Goal: Navigation & Orientation: Find specific page/section

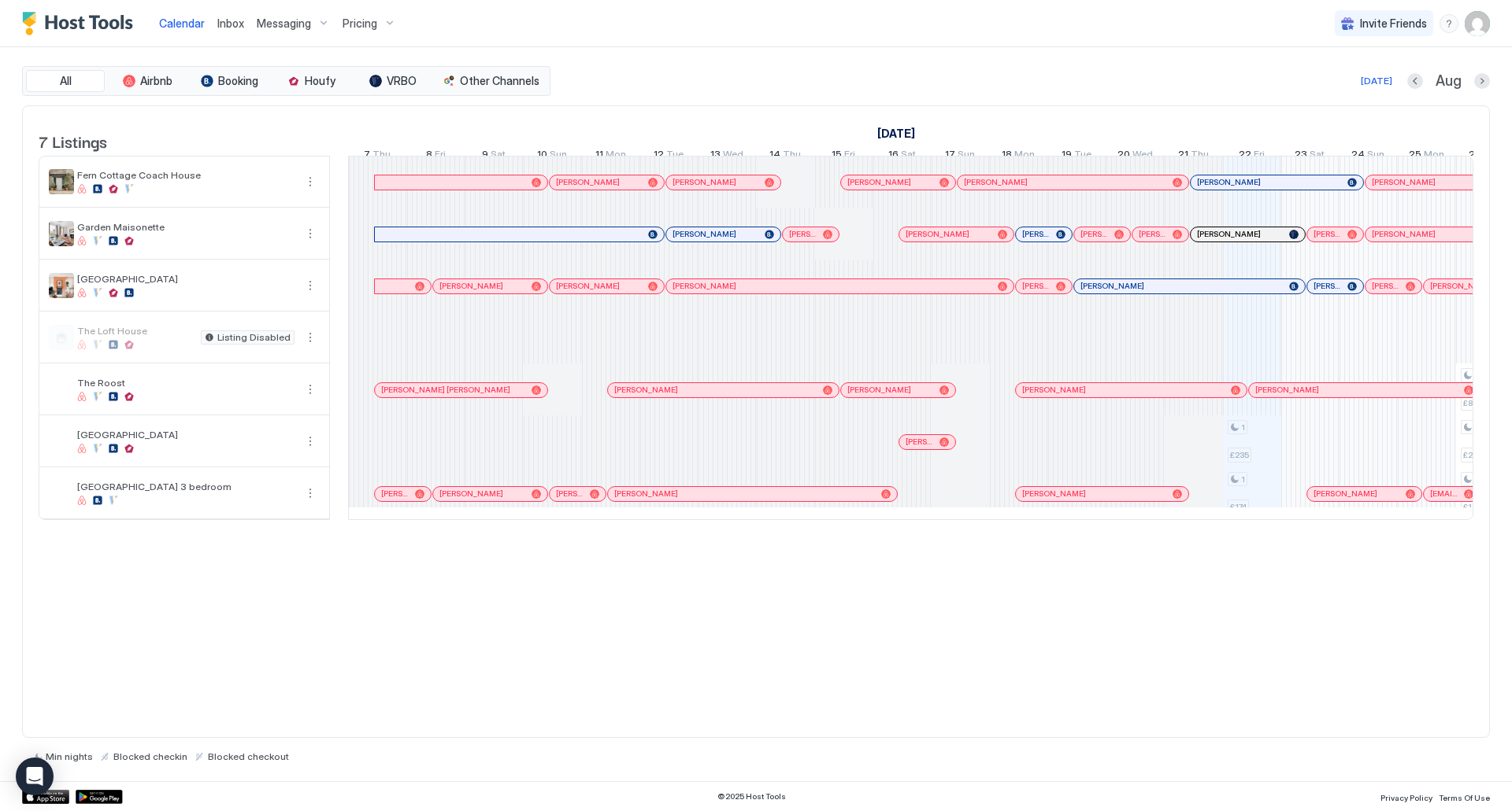
scroll to position [0, 875]
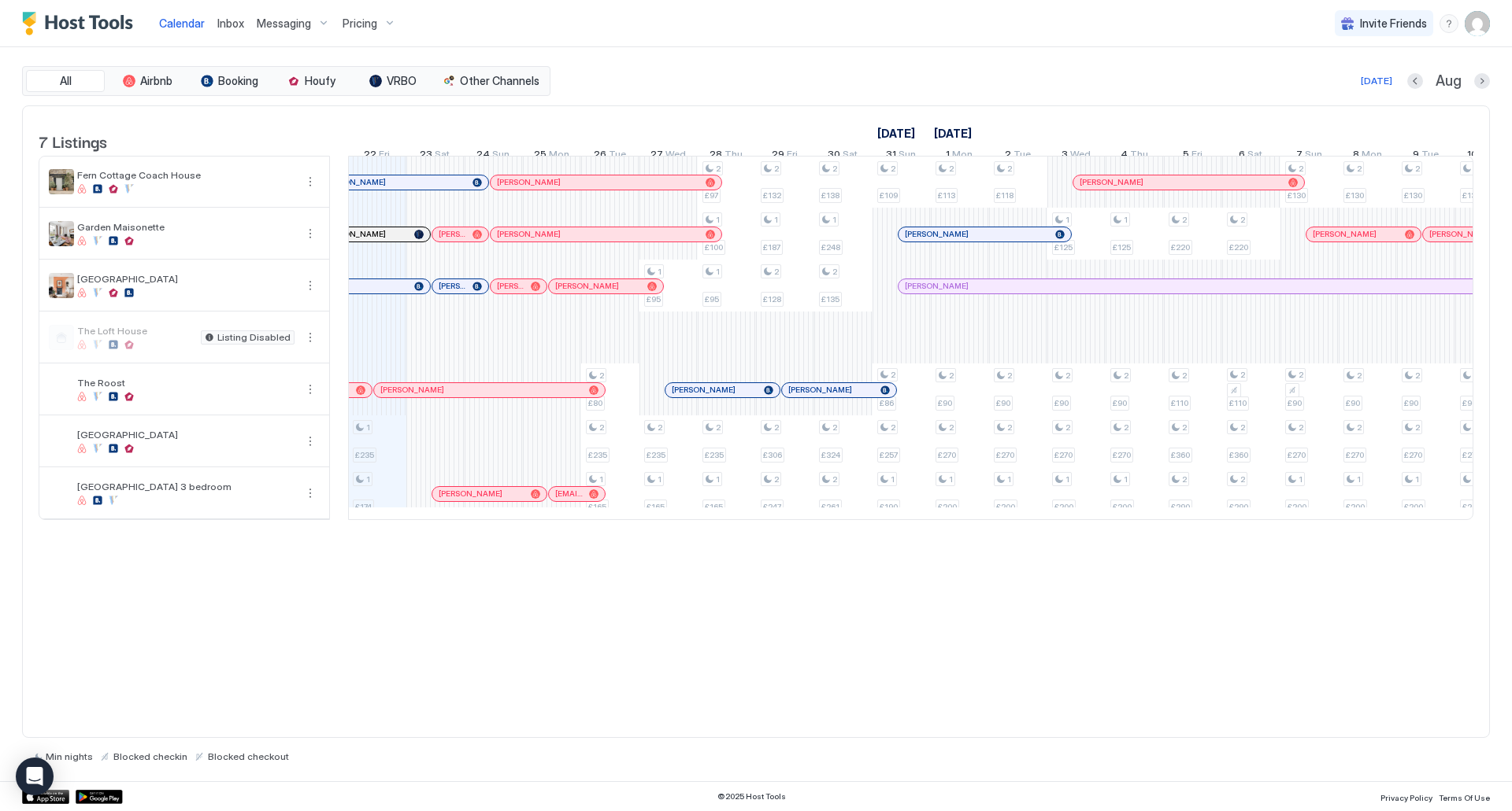
click at [358, 23] on span "Pricing" at bounding box center [360, 23] width 34 height 14
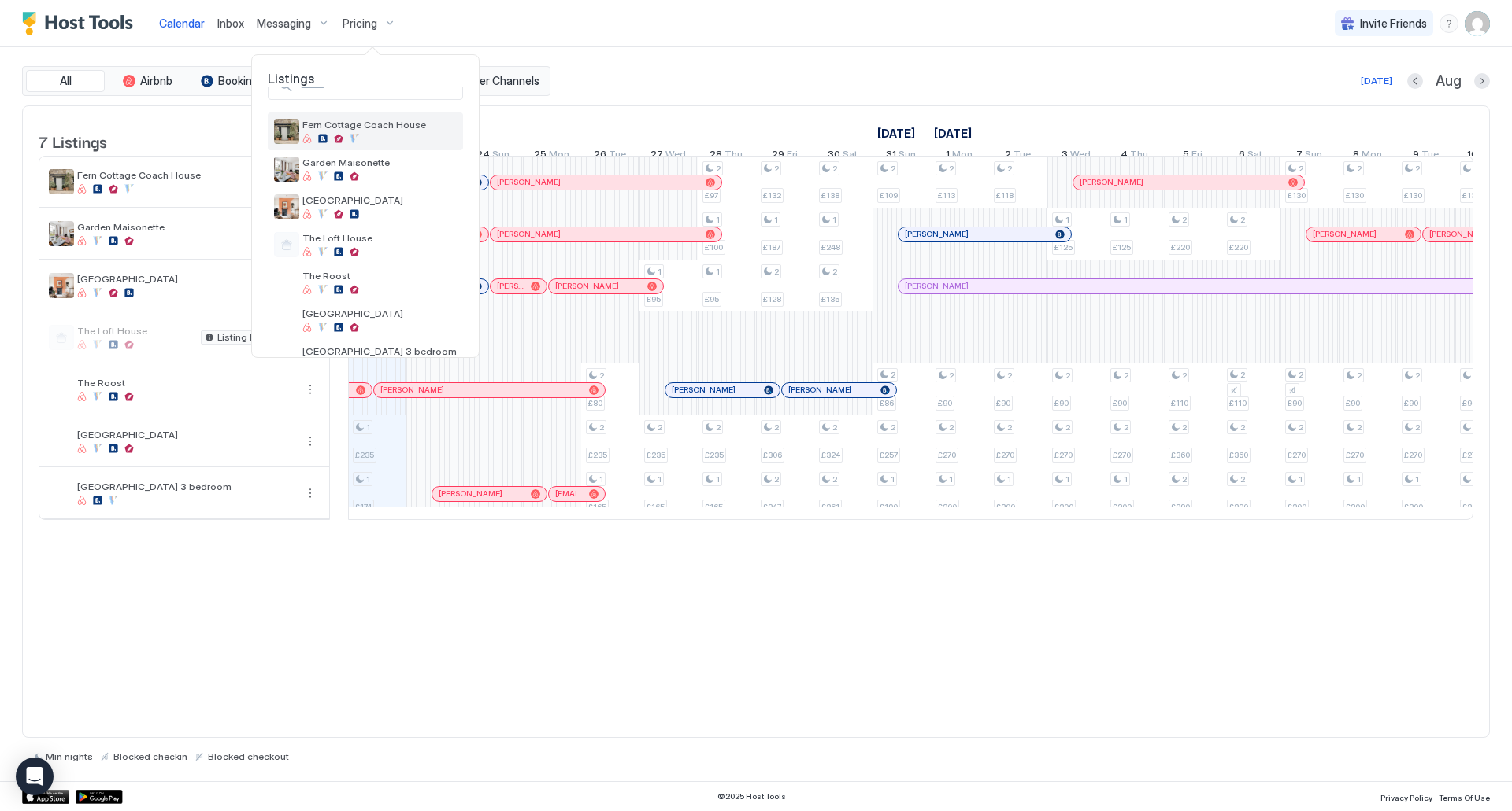
scroll to position [28, 0]
click at [306, 168] on span "Garden Maisonette" at bounding box center [380, 161] width 155 height 12
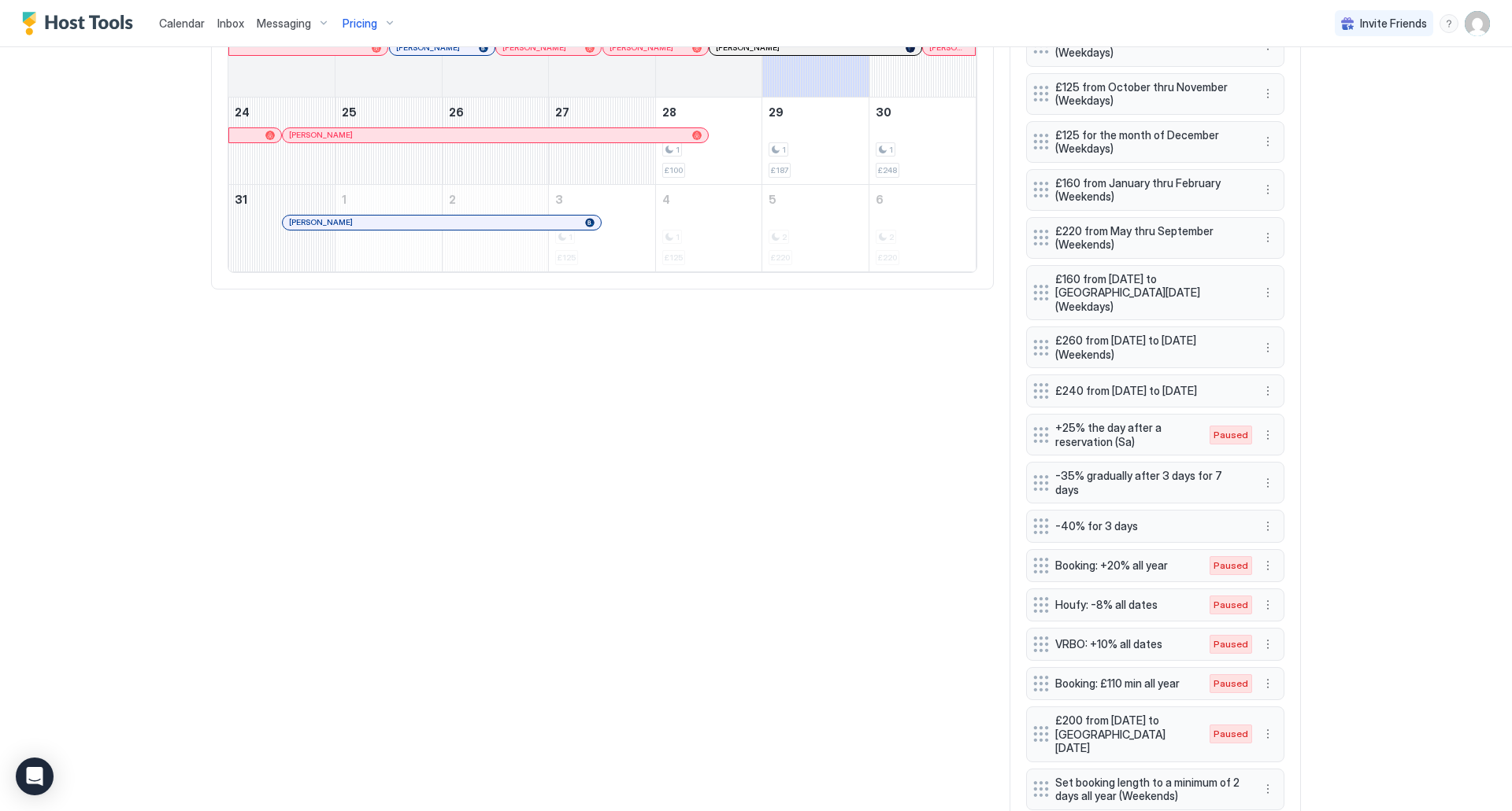
scroll to position [1095, 0]
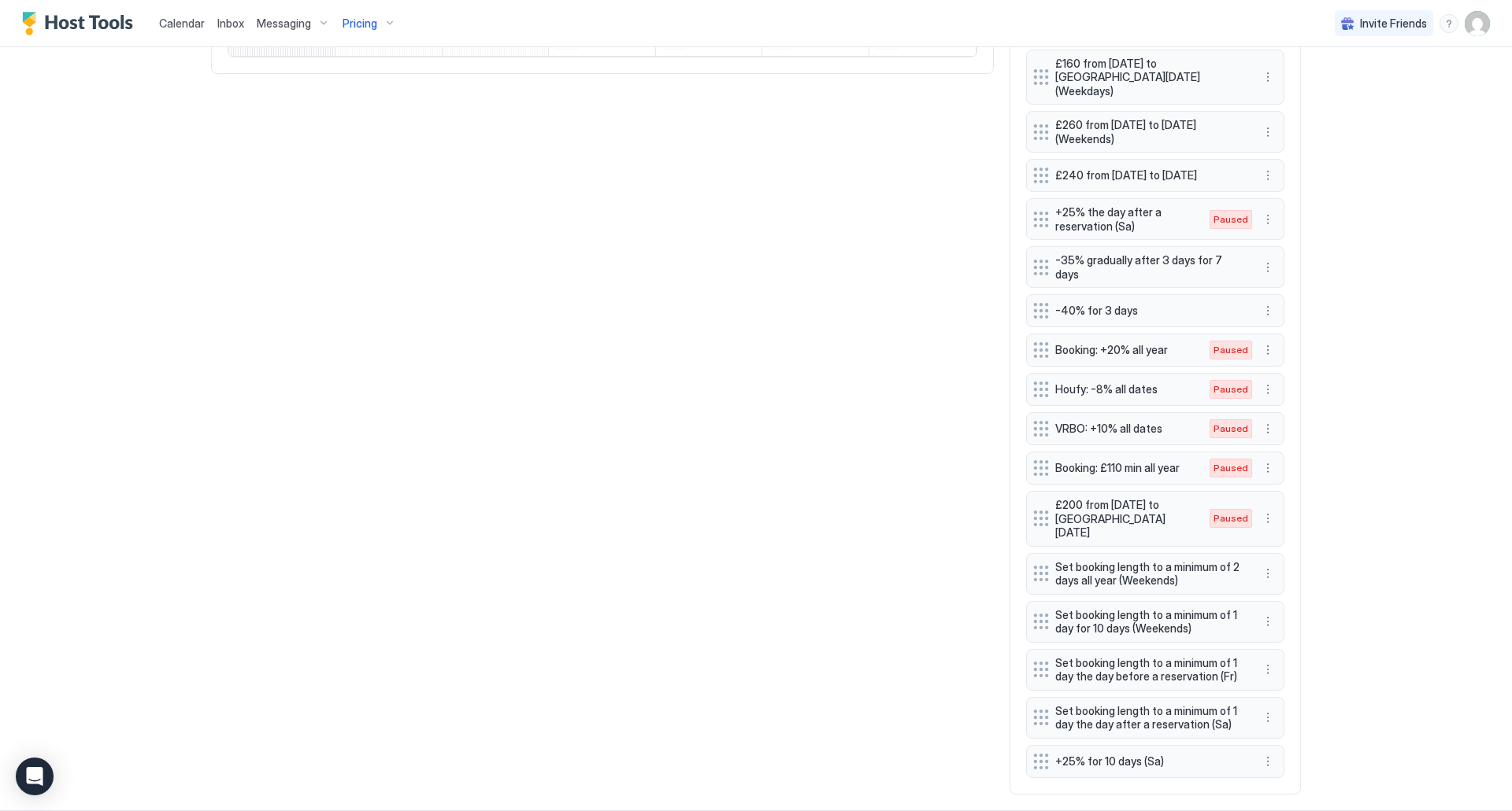
drag, startPoint x: 979, startPoint y: 441, endPoint x: 1318, endPoint y: 208, distance: 411.4
click at [1318, 208] on div "Calendar Inbox Messaging Pricing Invite Friends CT Home Pricing Garden Maisonet…" at bounding box center [756, 405] width 1512 height 811
click at [1264, 210] on button "More options" at bounding box center [1268, 220] width 19 height 19
click at [1277, 262] on span "Enable" at bounding box center [1292, 262] width 31 height 12
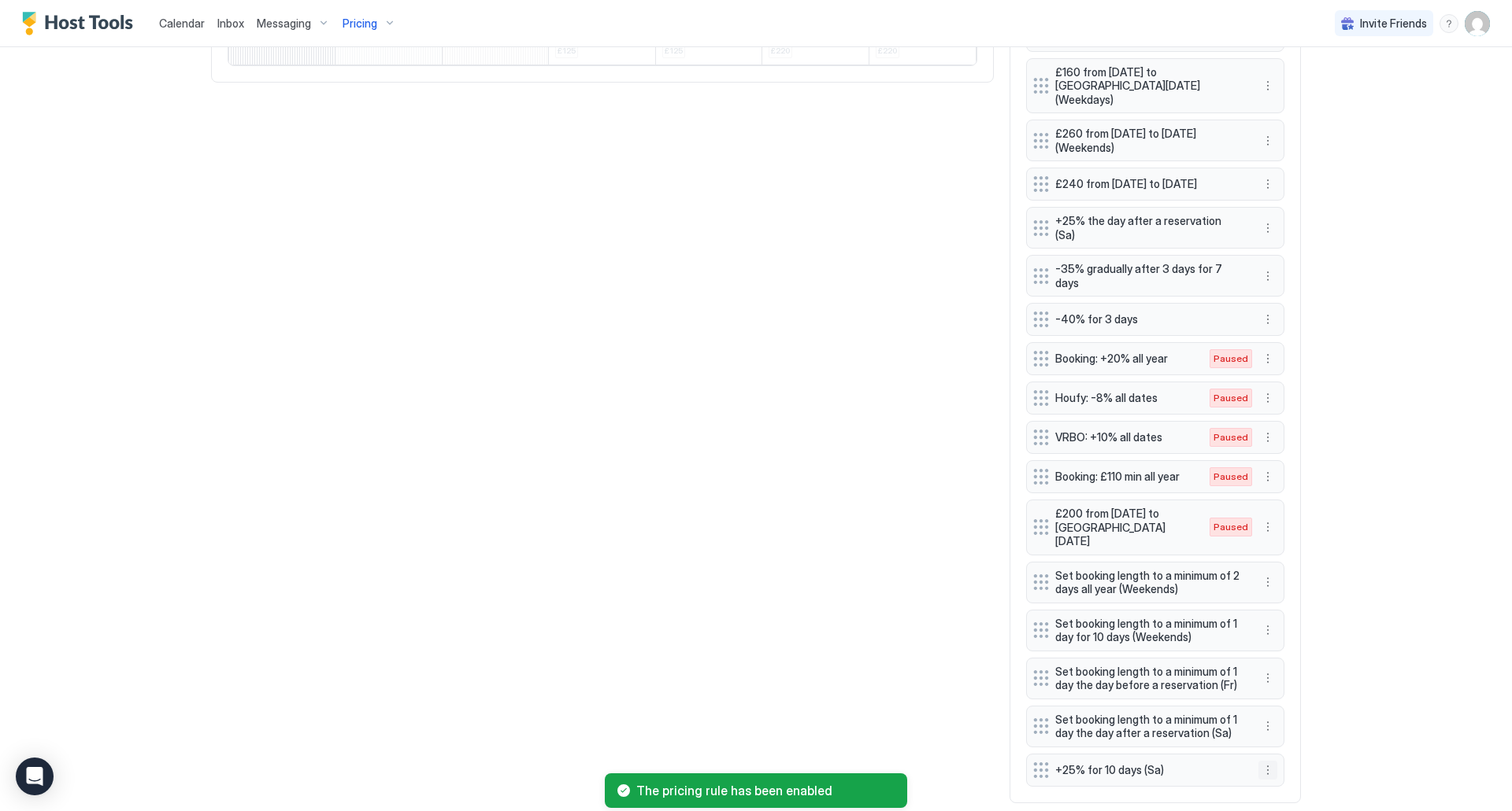
click at [1261, 761] on button "More options" at bounding box center [1268, 770] width 19 height 19
click at [1343, 543] on div at bounding box center [756, 405] width 1512 height 811
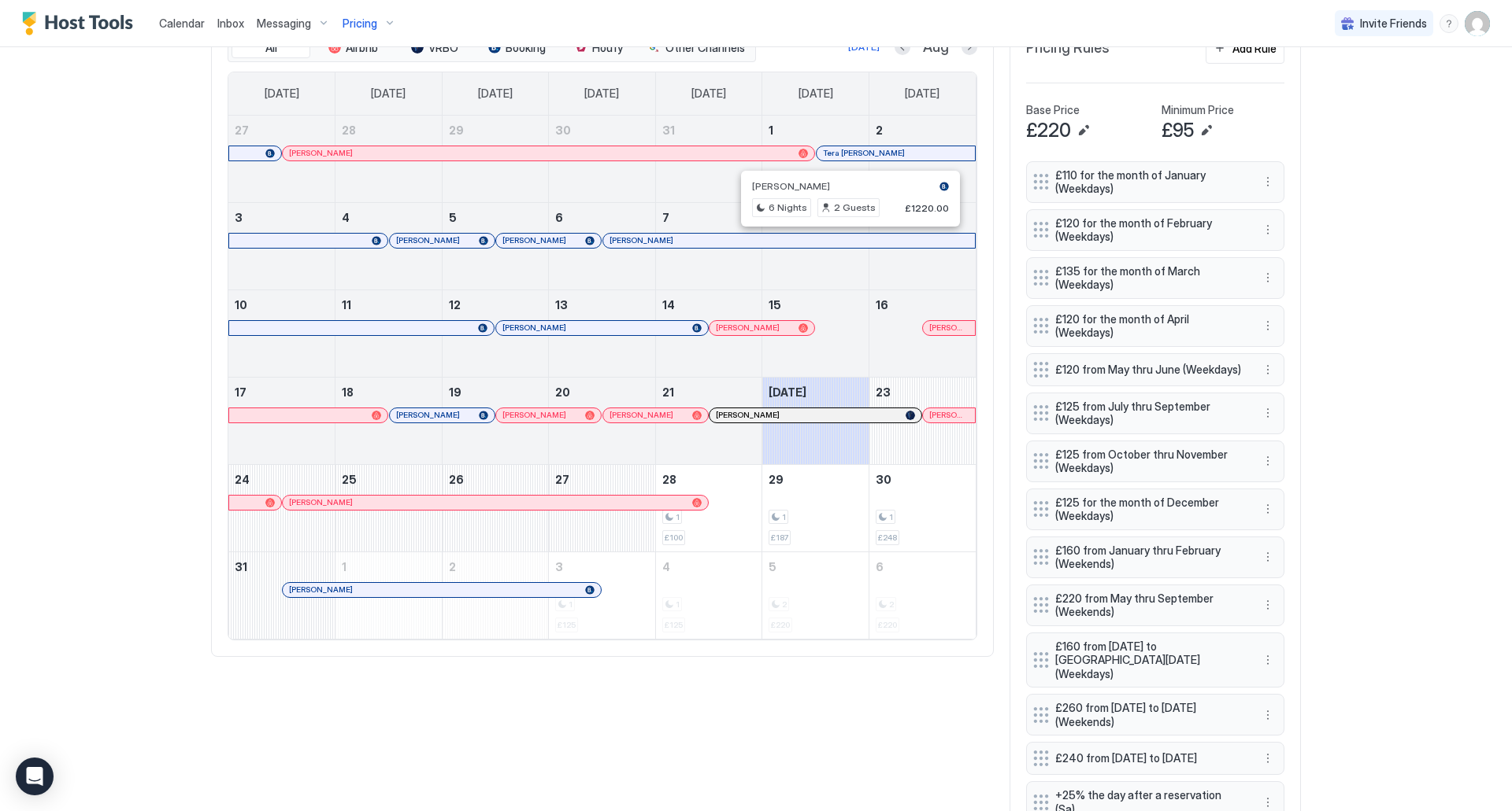
scroll to position [506, 0]
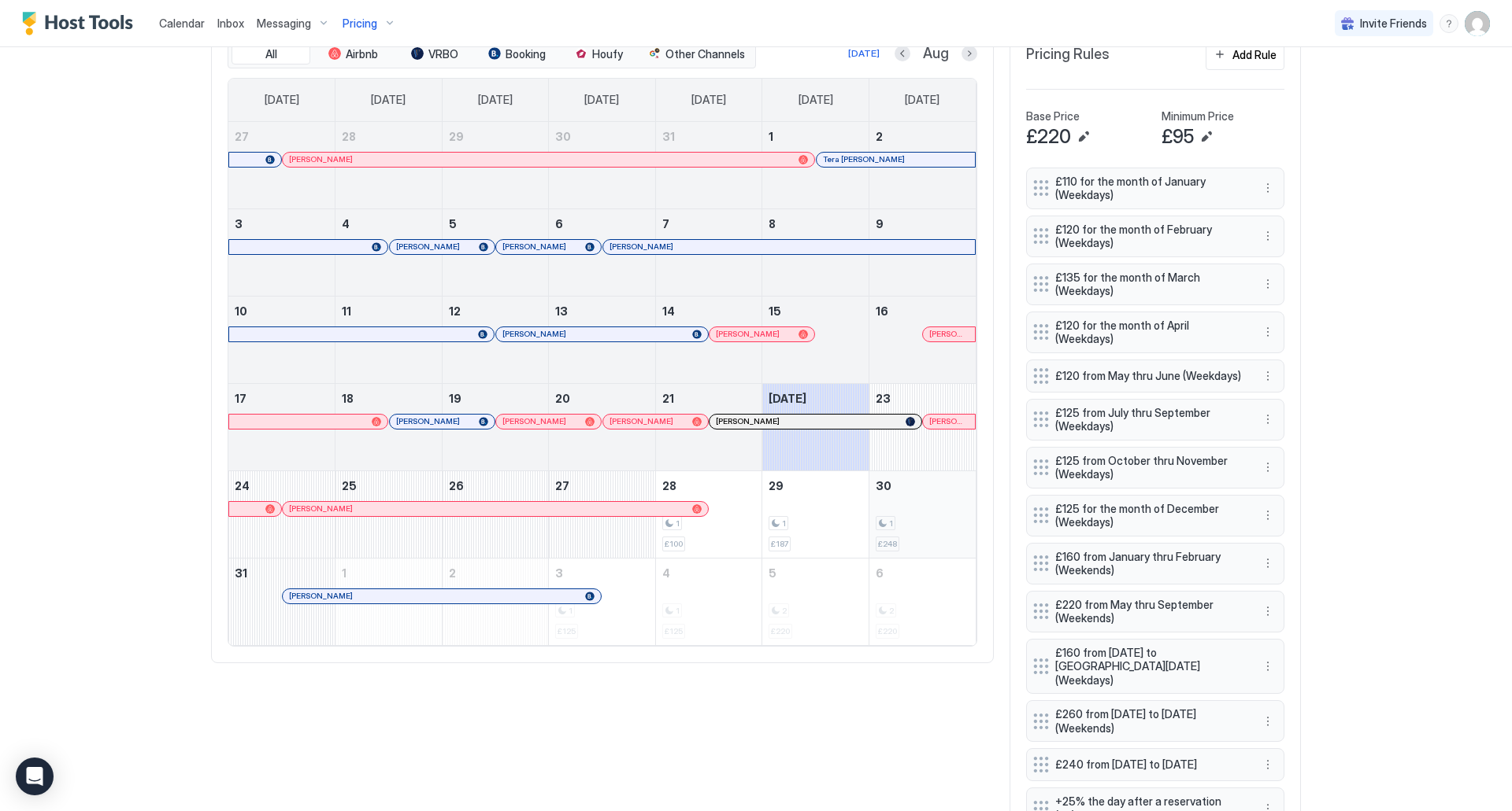
click at [910, 483] on div "1 £248" at bounding box center [922, 514] width 94 height 74
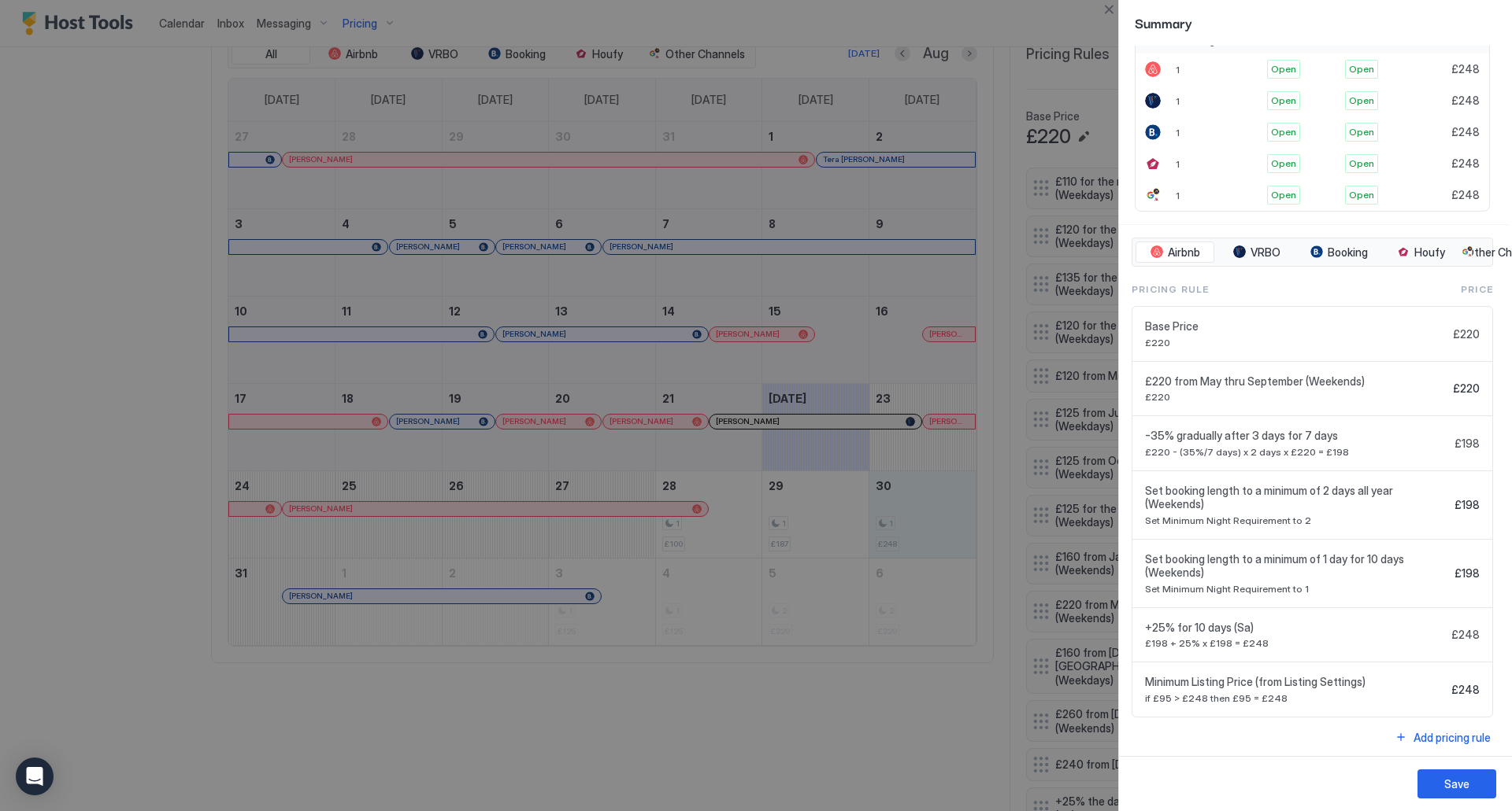
scroll to position [438, 3]
click at [1000, 529] on div at bounding box center [756, 405] width 1512 height 811
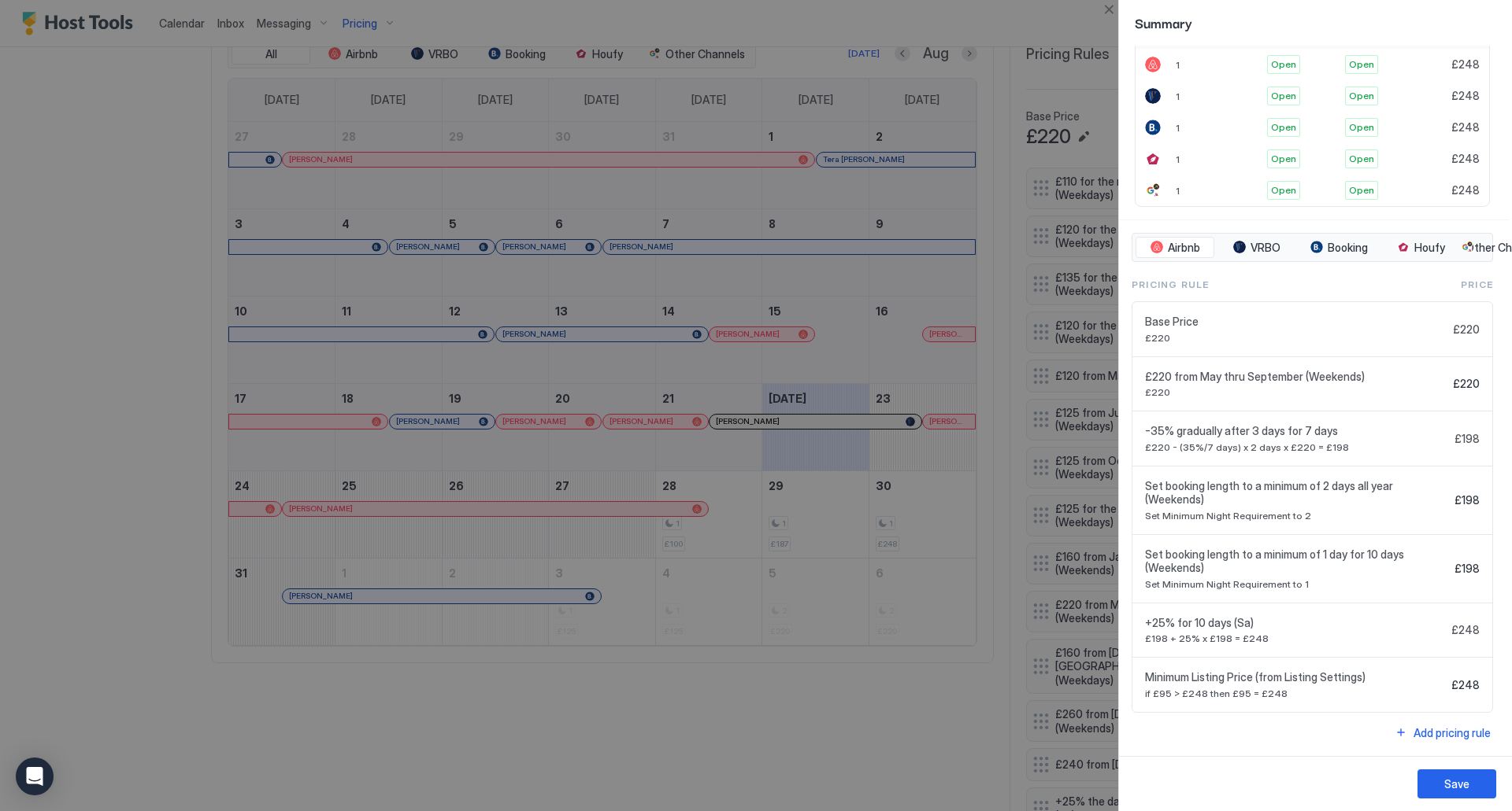
drag, startPoint x: 1000, startPoint y: 529, endPoint x: 914, endPoint y: 500, distance: 90.8
click at [914, 500] on div at bounding box center [756, 405] width 1512 height 811
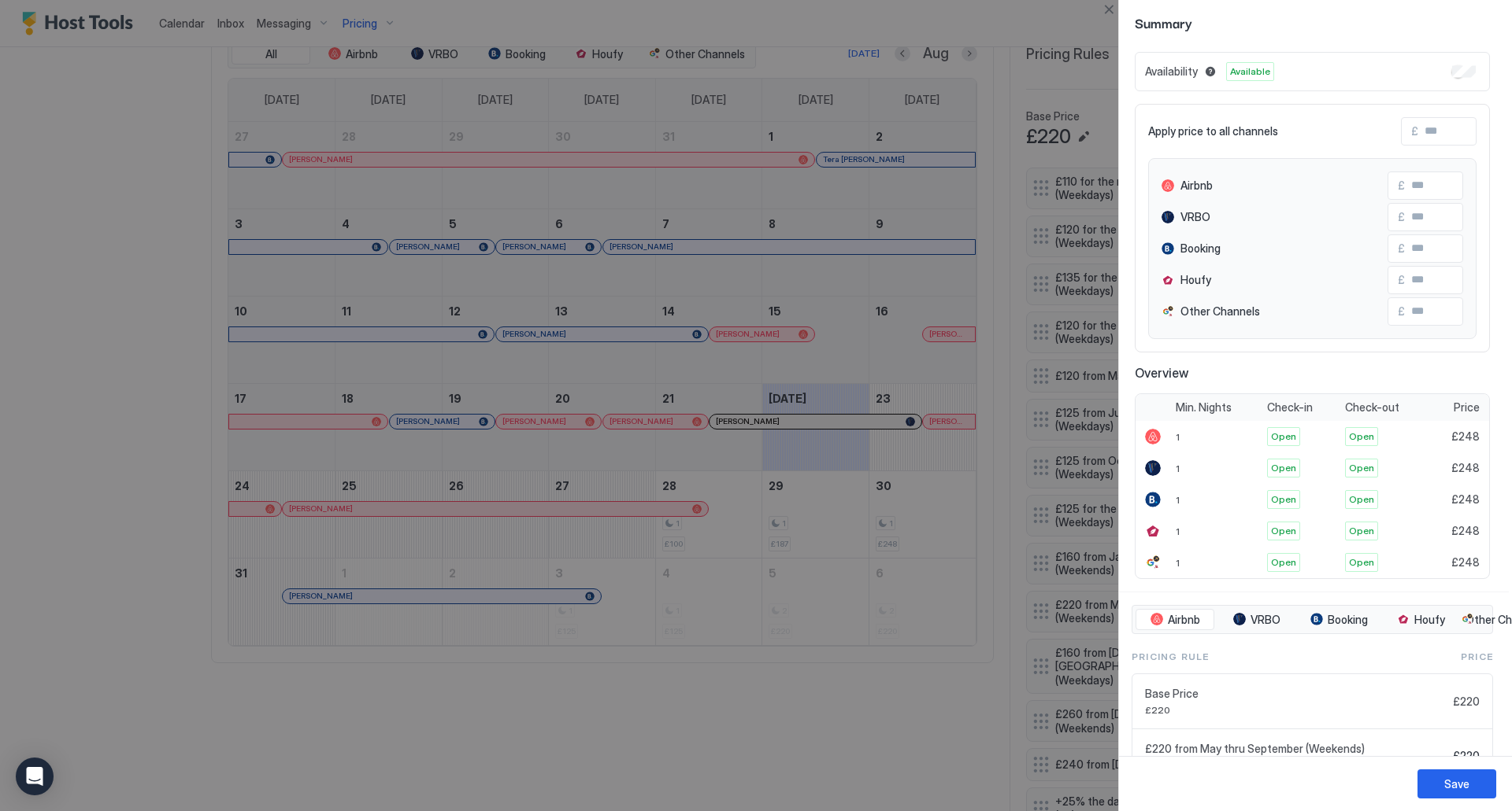
scroll to position [0, 3]
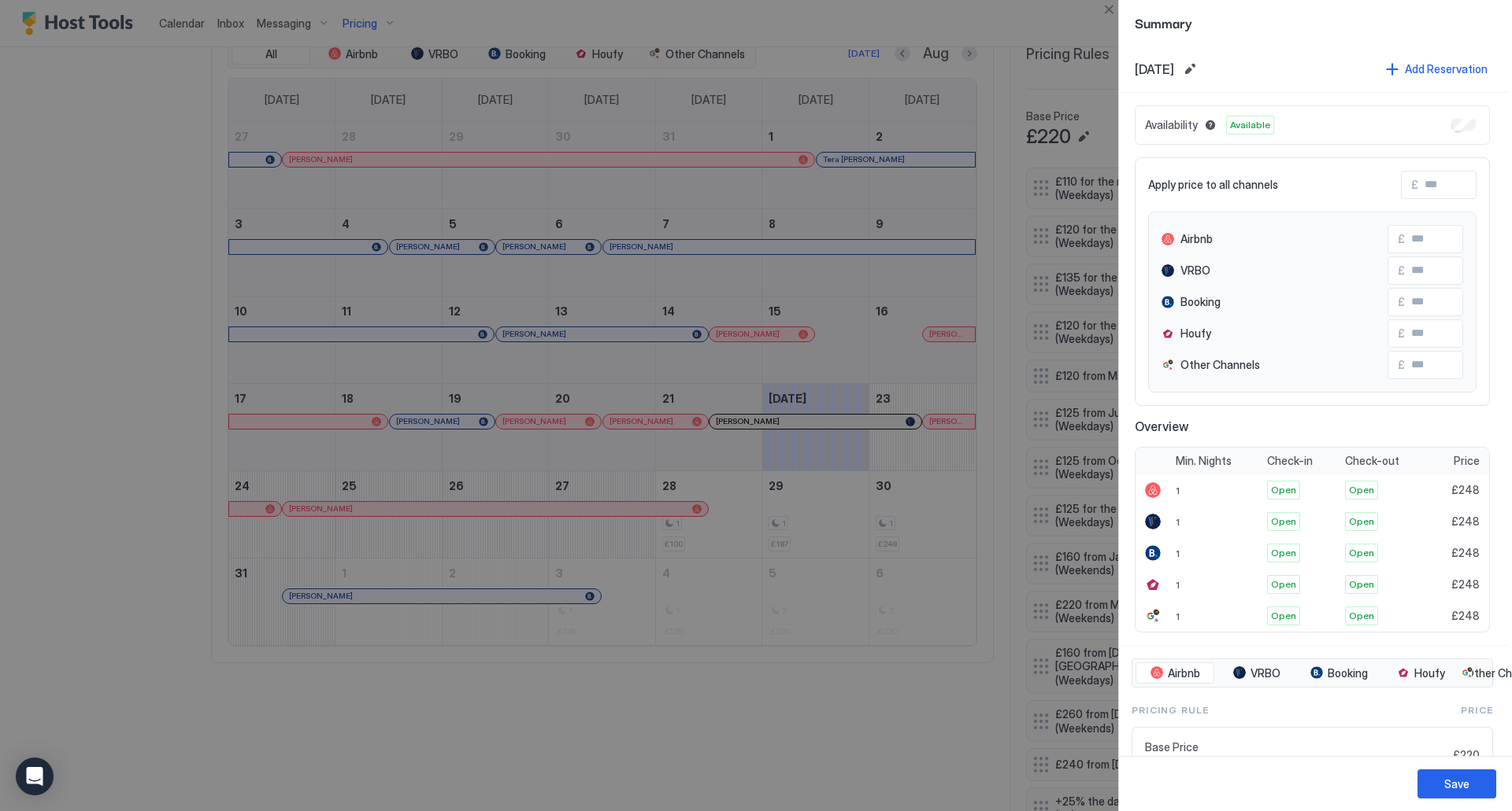
click at [1045, 48] on div at bounding box center [756, 405] width 1512 height 811
click at [1101, 18] on button "Close" at bounding box center [1109, 9] width 19 height 19
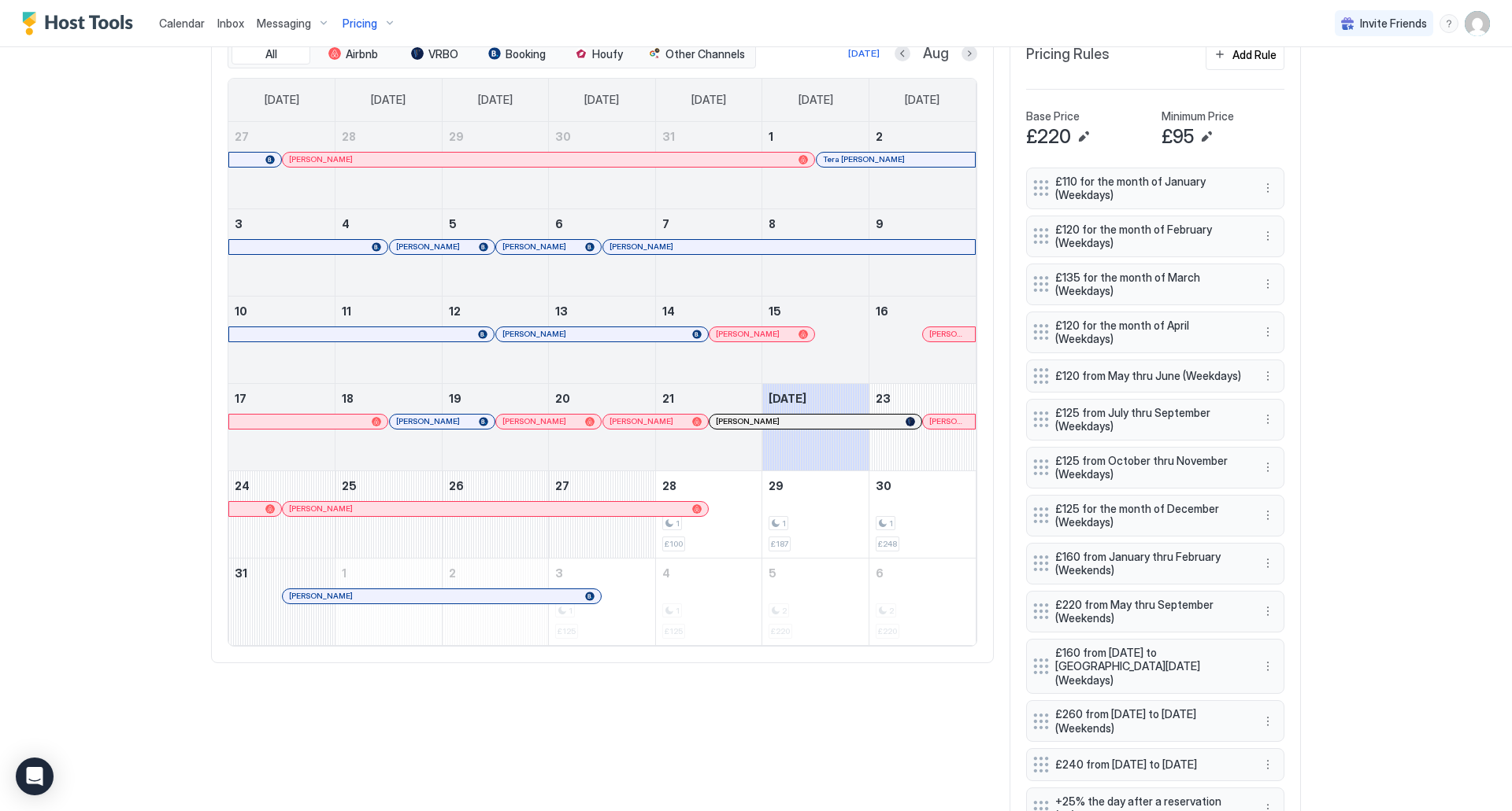
scroll to position [0, 0]
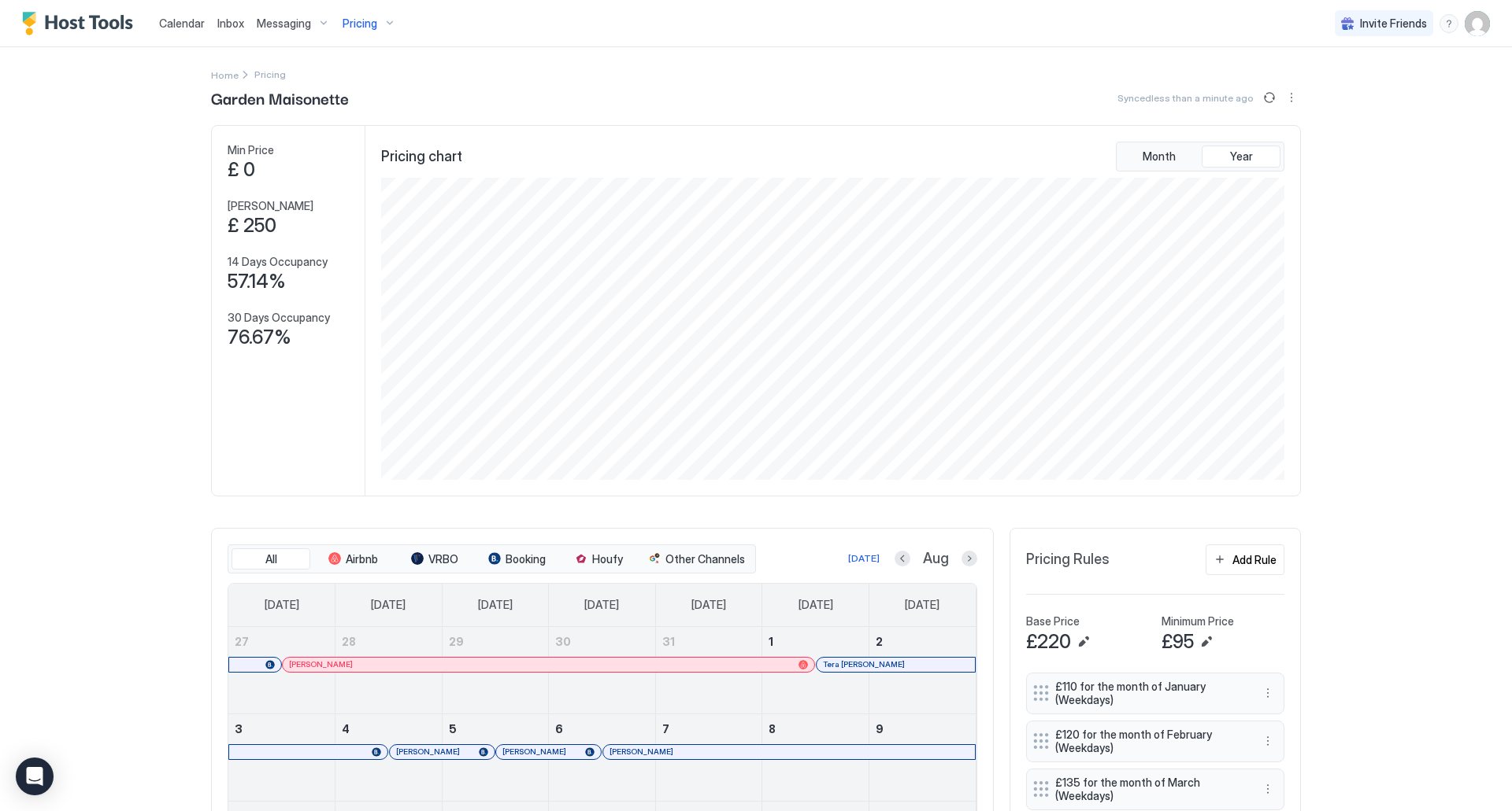
drag, startPoint x: 378, startPoint y: 34, endPoint x: 240, endPoint y: 23, distance: 138.4
click at [240, 23] on span "Inbox" at bounding box center [230, 23] width 27 height 13
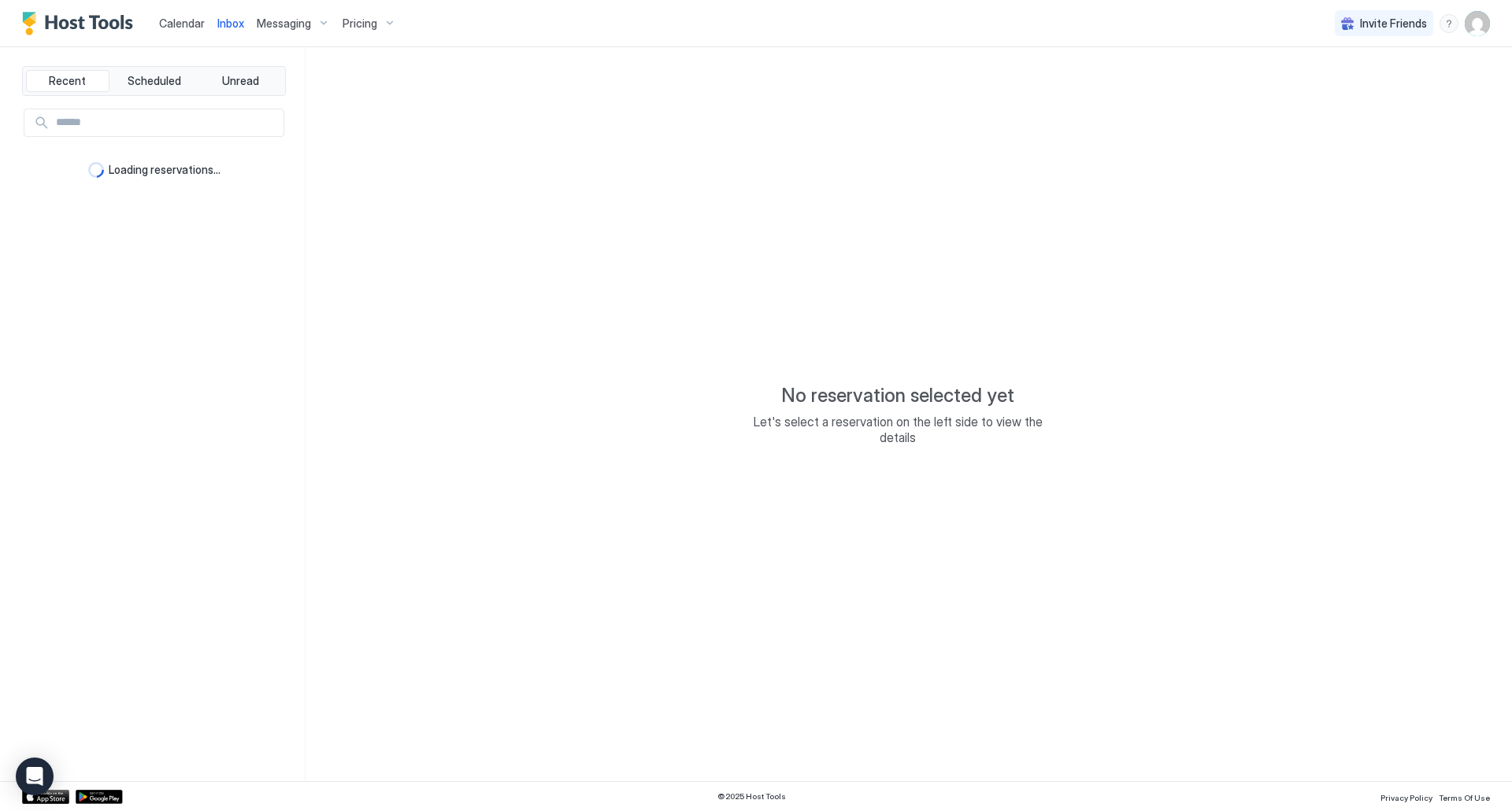
click at [183, 27] on span "Calendar" at bounding box center [182, 23] width 46 height 13
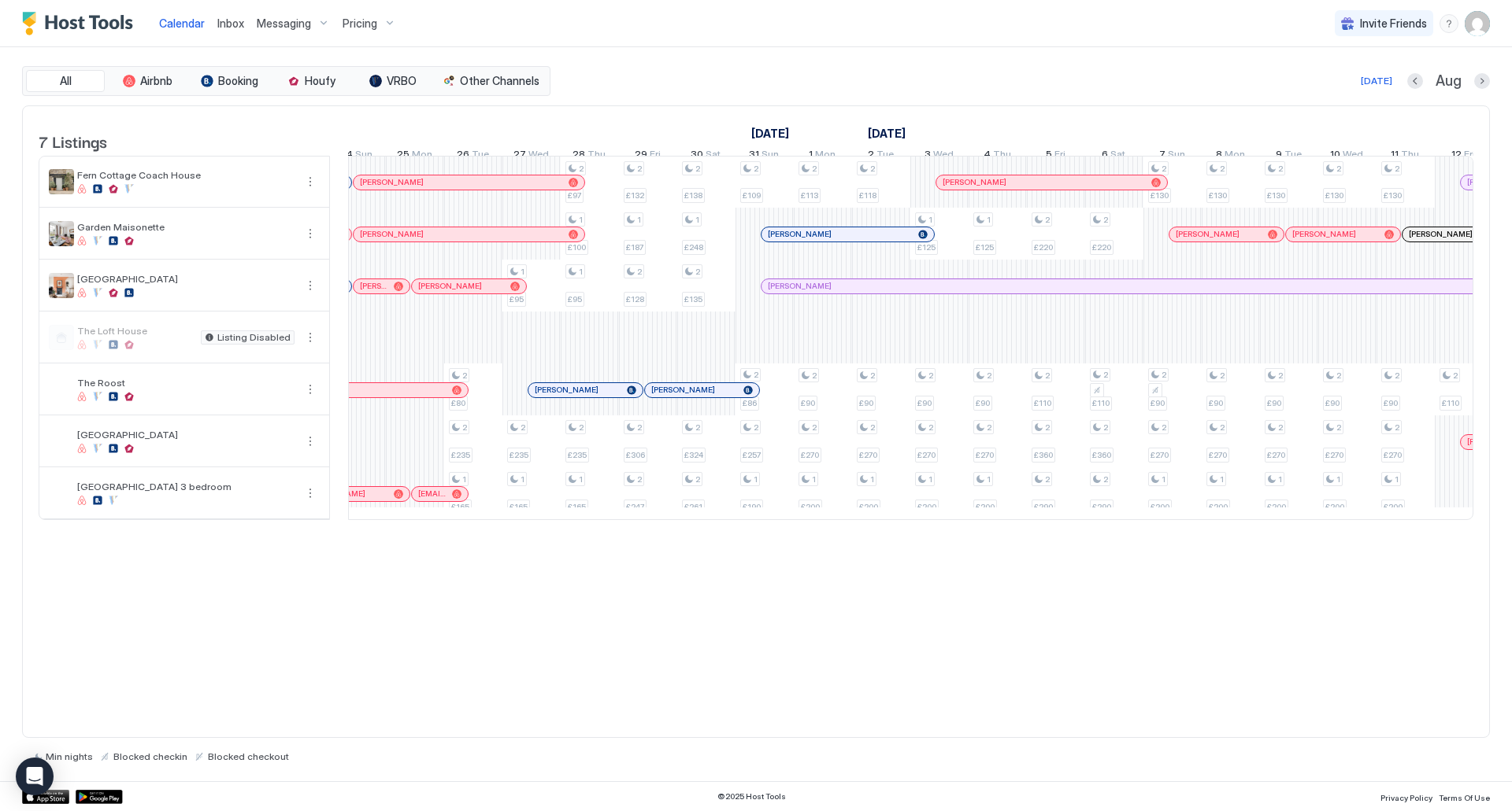
scroll to position [0, 1349]
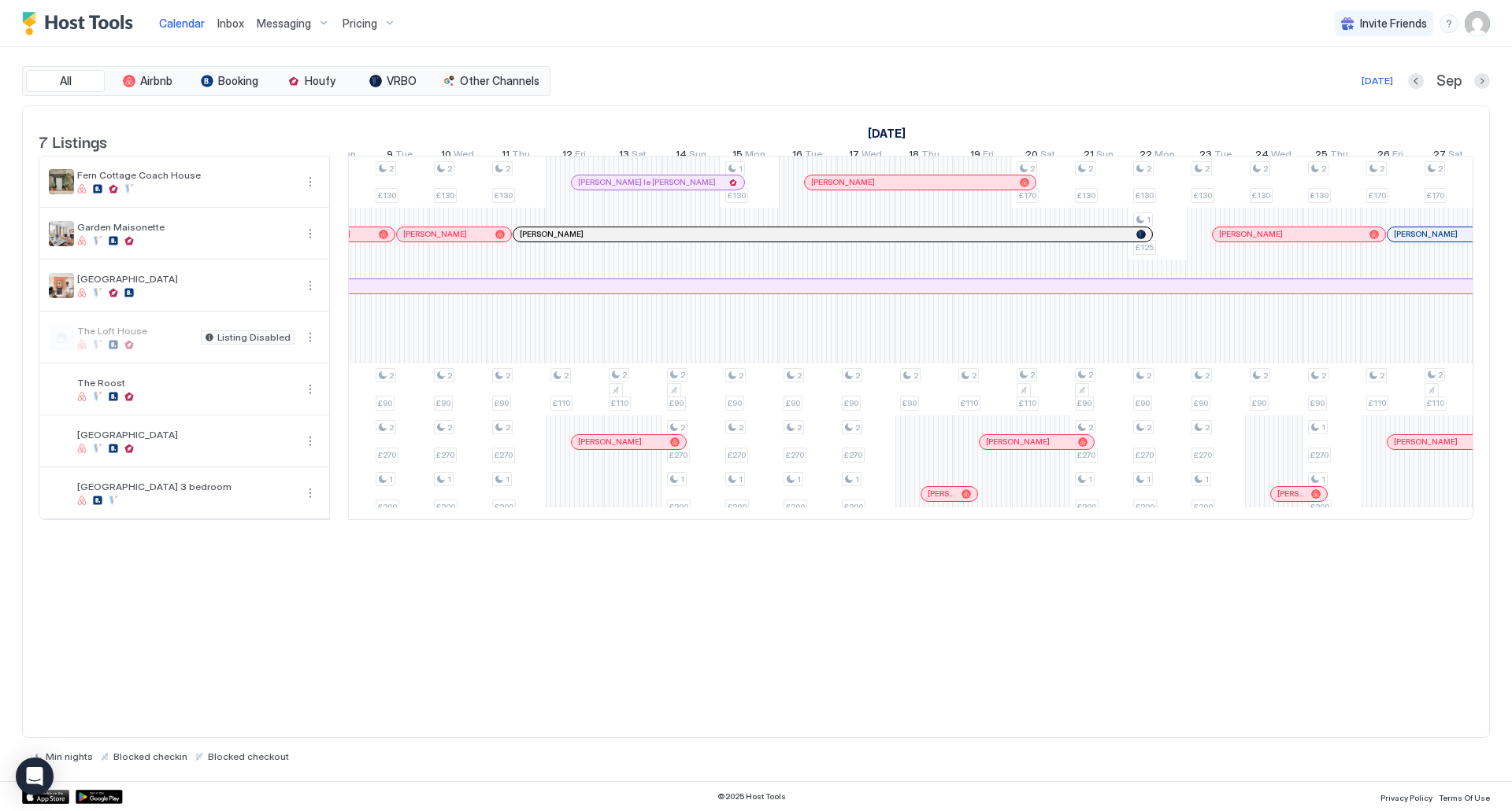
click at [837, 239] on div "[PERSON_NAME]" at bounding box center [824, 234] width 610 height 10
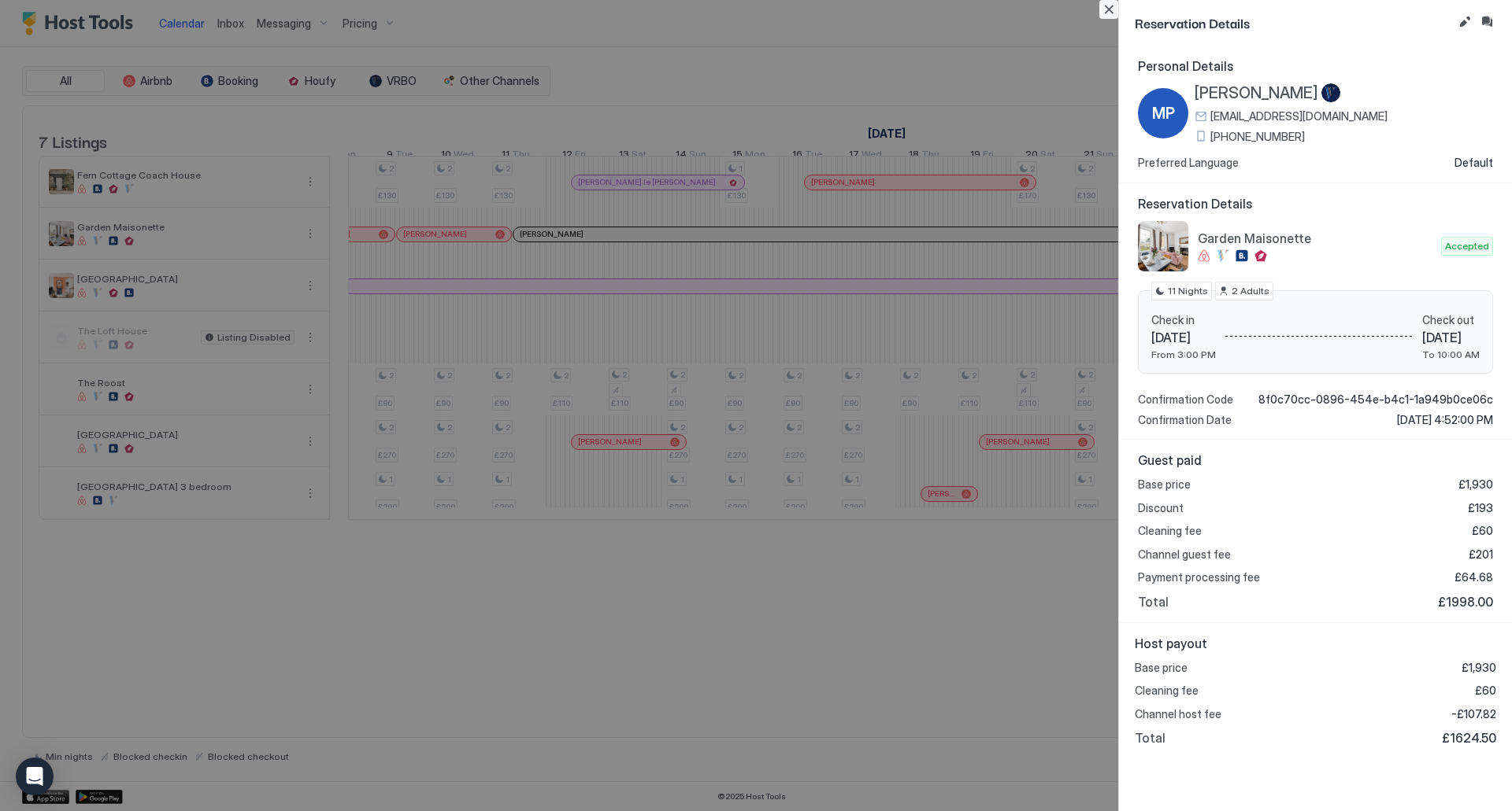
click at [1104, 11] on button "Close" at bounding box center [1109, 9] width 19 height 19
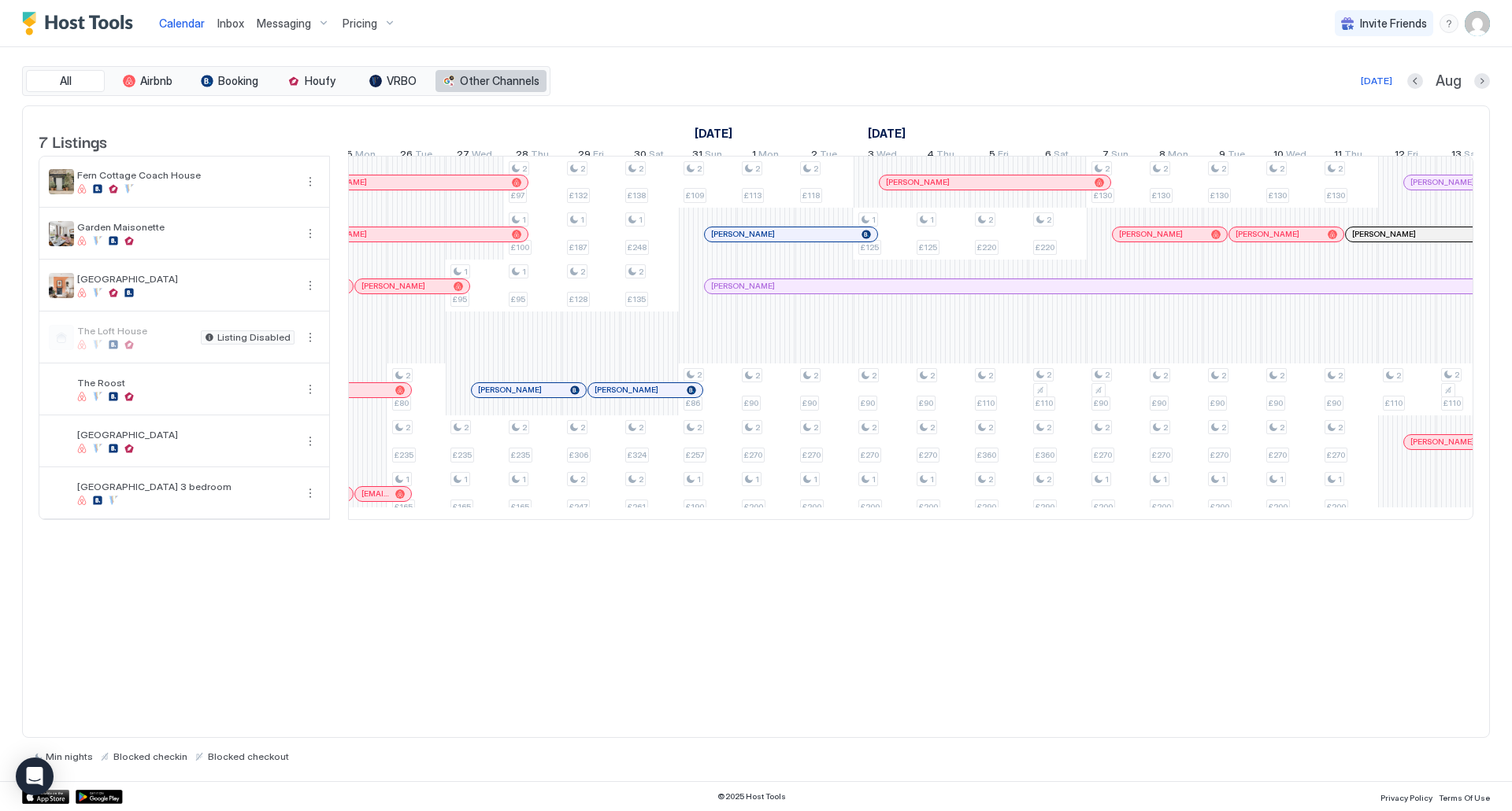
click at [478, 89] on button "Other Channels" at bounding box center [490, 81] width 111 height 22
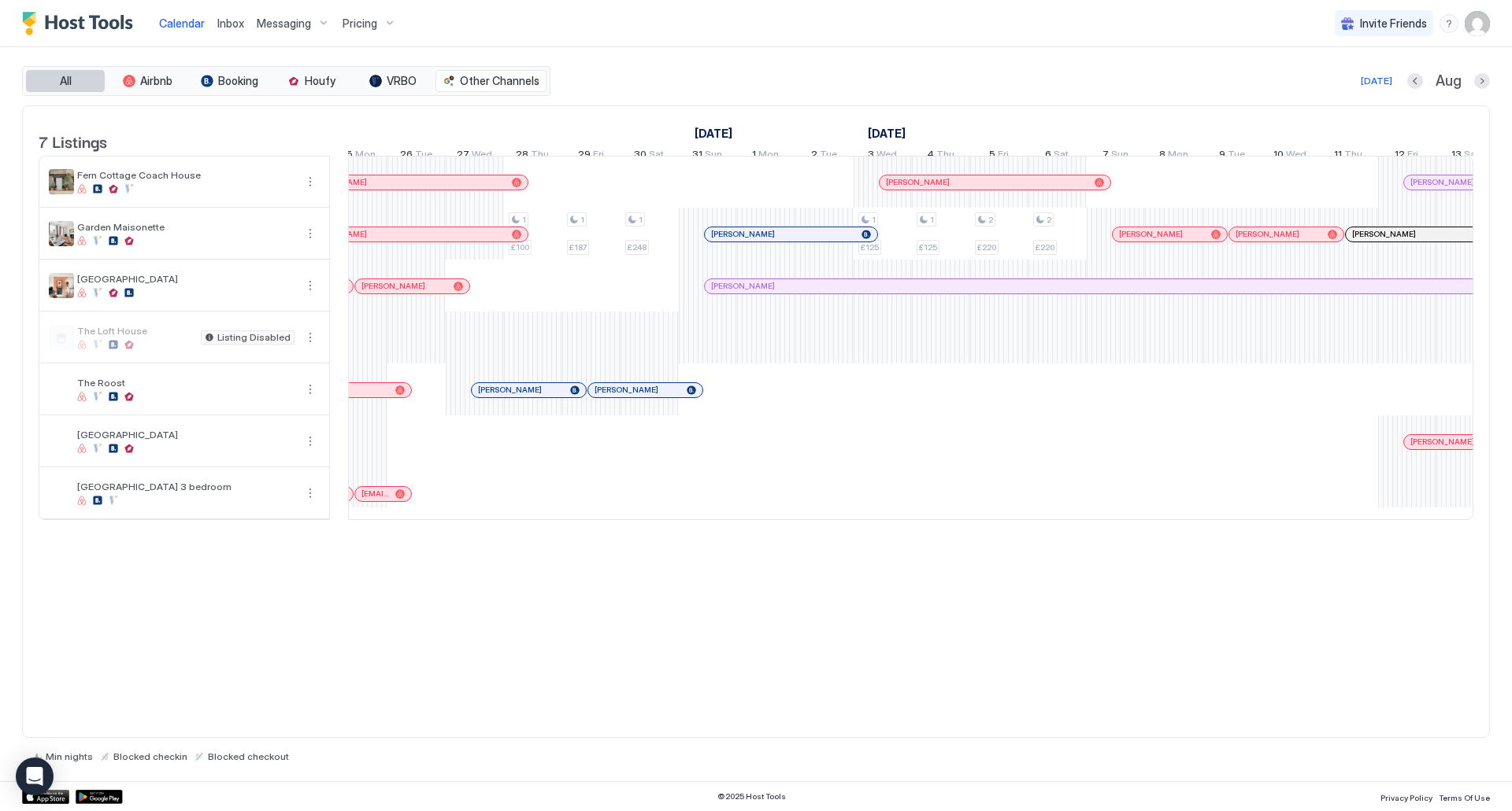
click at [73, 74] on button "All" at bounding box center [65, 81] width 79 height 22
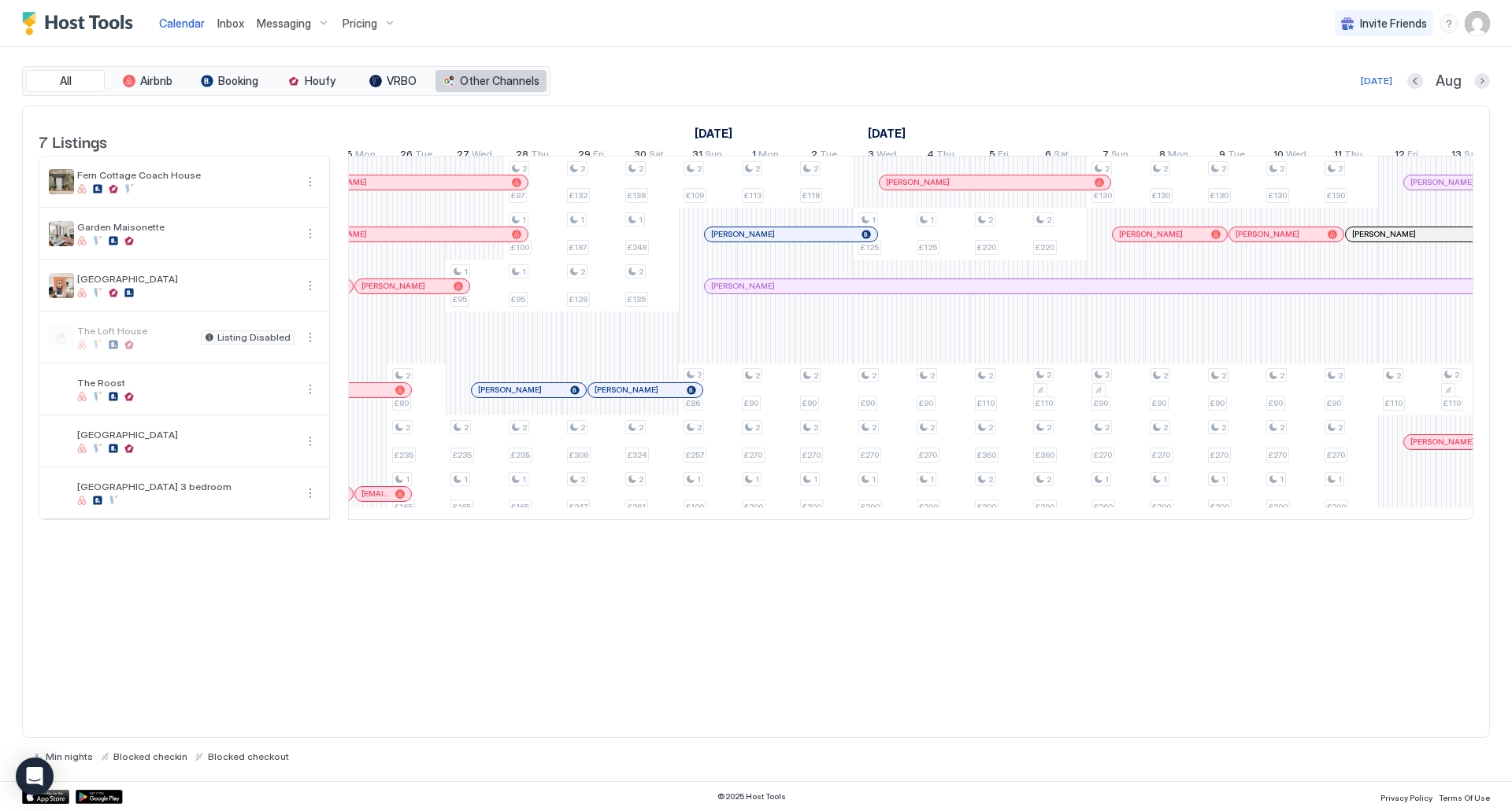
click at [475, 78] on span "Other Channels" at bounding box center [499, 80] width 79 height 14
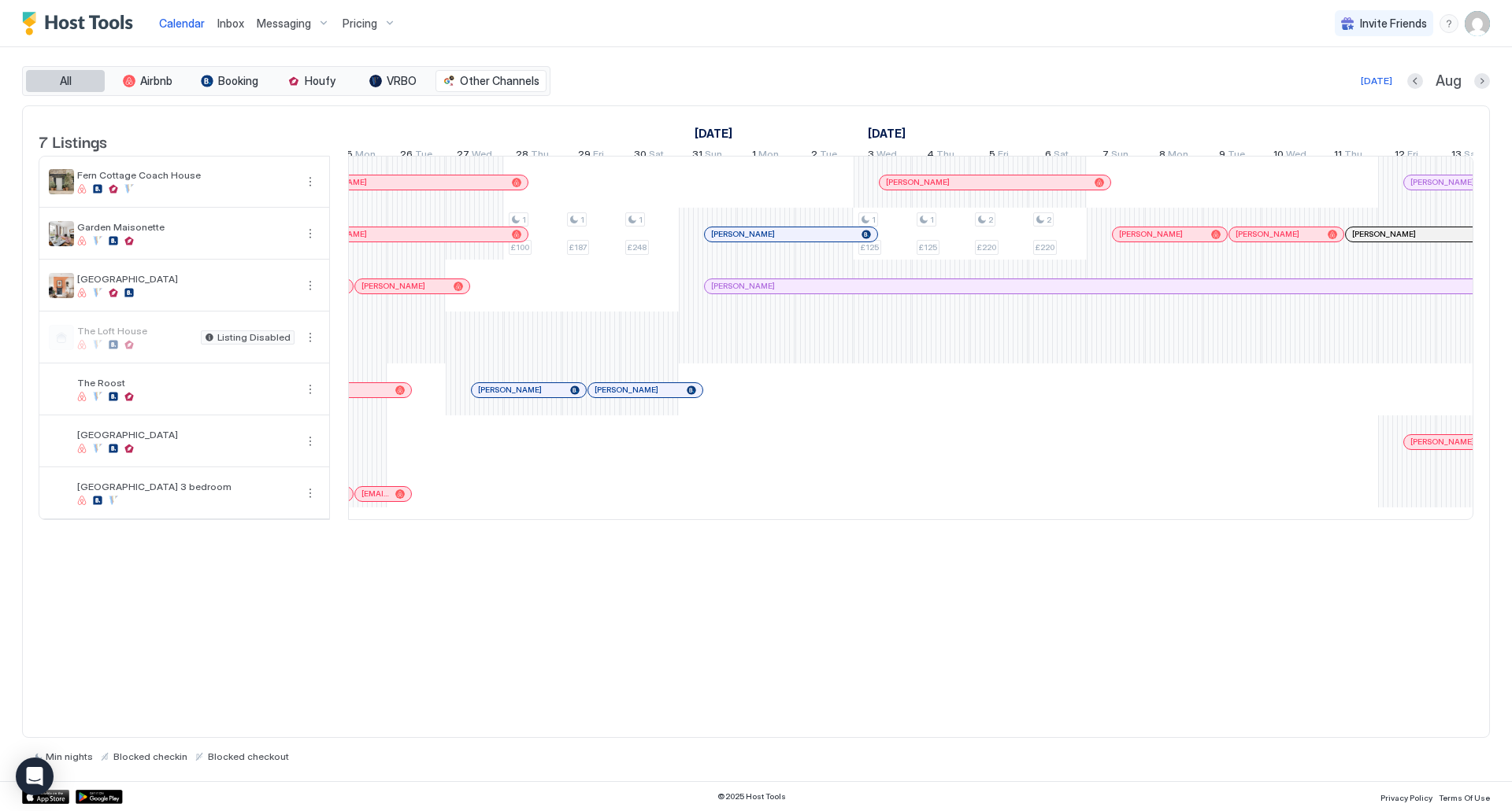
click at [93, 84] on button "All" at bounding box center [65, 81] width 79 height 22
